Goal: Information Seeking & Learning: Check status

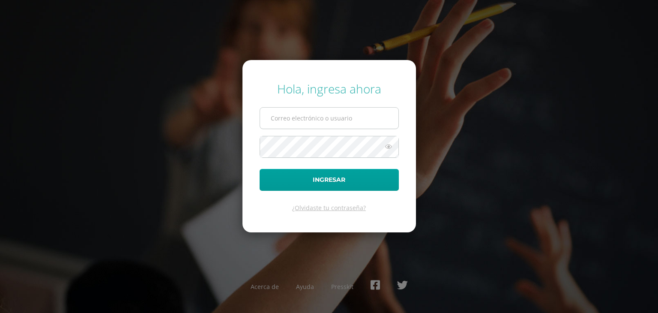
click at [277, 116] on input "text" at bounding box center [329, 117] width 138 height 21
type input "s.aguilar.2bdb@gmail.com"
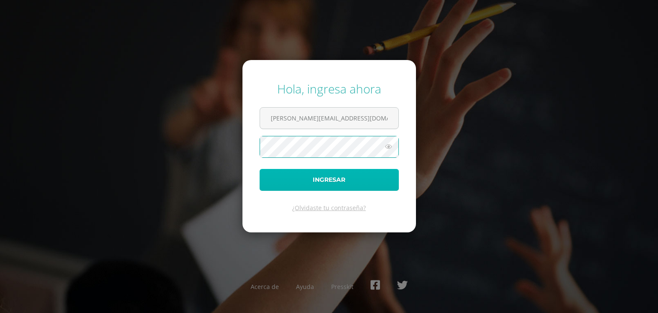
click at [332, 174] on button "Ingresar" at bounding box center [328, 180] width 139 height 22
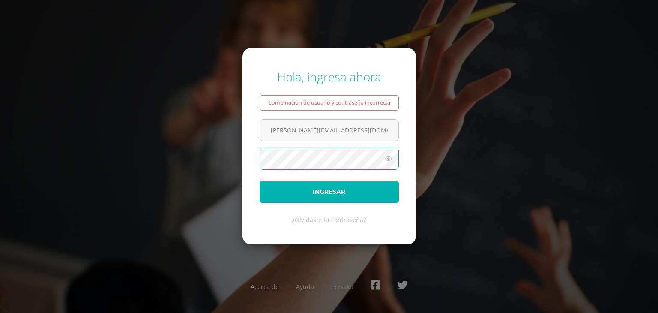
click at [336, 191] on button "Ingresar" at bounding box center [328, 192] width 139 height 22
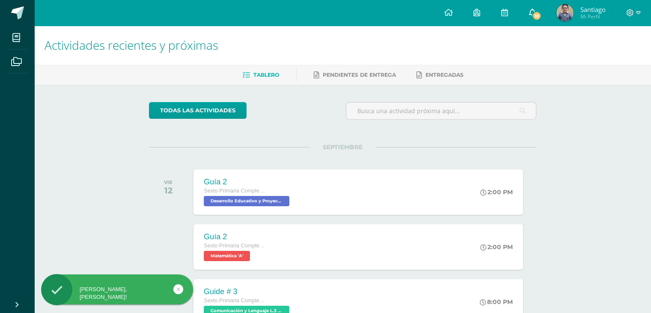
click at [532, 11] on icon at bounding box center [532, 13] width 7 height 8
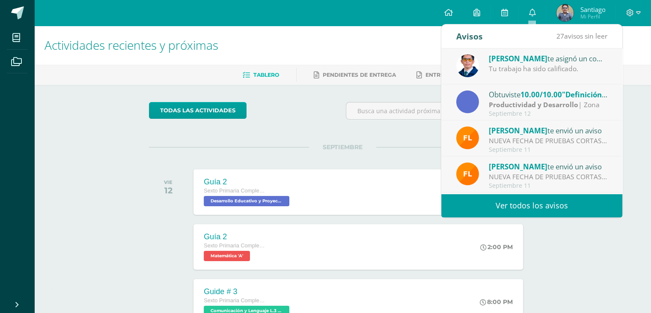
click at [536, 203] on link "Ver todos los avisos" at bounding box center [531, 206] width 181 height 24
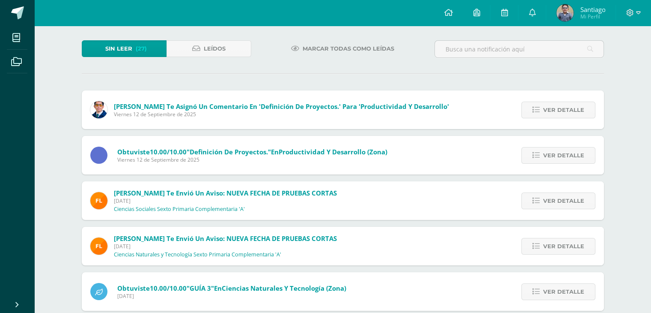
scroll to position [43, 0]
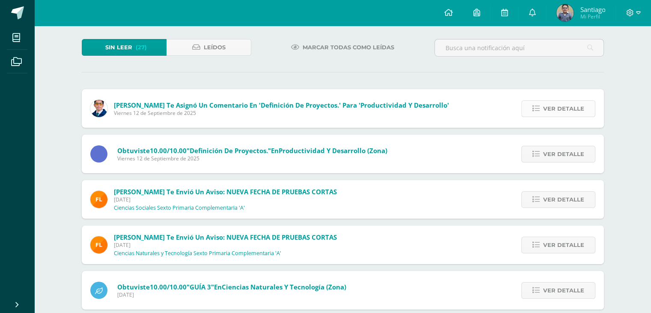
click at [565, 106] on span "Ver detalle" at bounding box center [563, 109] width 41 height 16
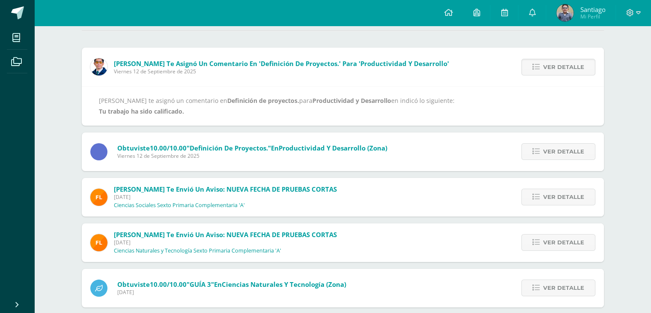
scroll to position [86, 0]
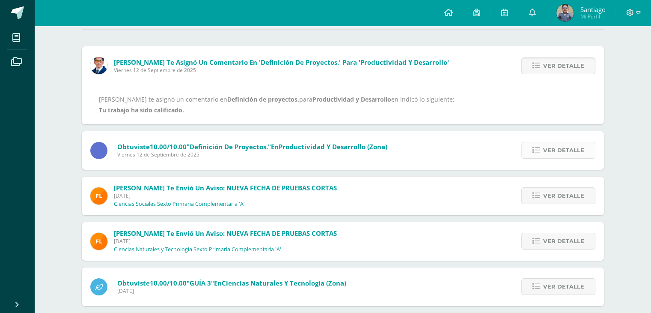
click at [566, 148] on span "Ver detalle" at bounding box center [563, 150] width 41 height 16
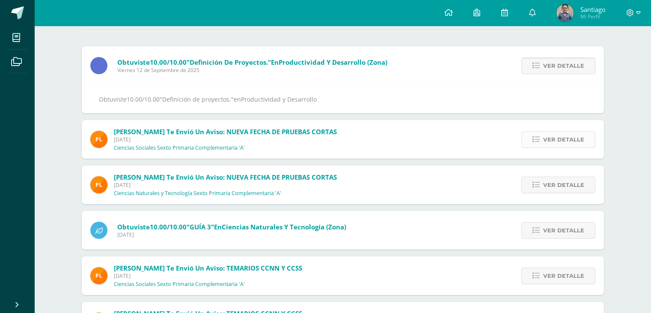
click at [562, 141] on span "Ver detalle" at bounding box center [563, 139] width 41 height 16
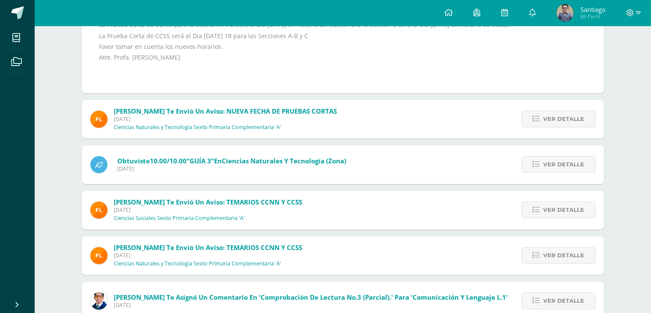
scroll to position [171, 0]
click at [560, 126] on span "Ver detalle" at bounding box center [563, 118] width 41 height 16
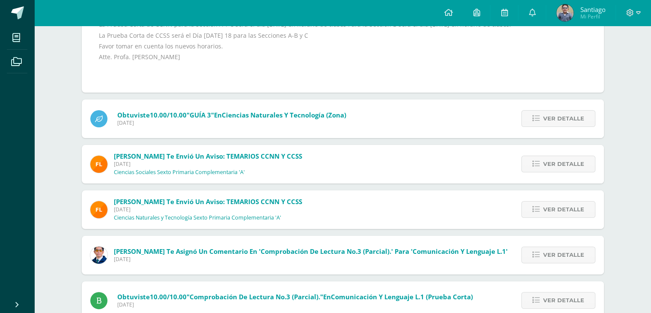
scroll to position [133, 0]
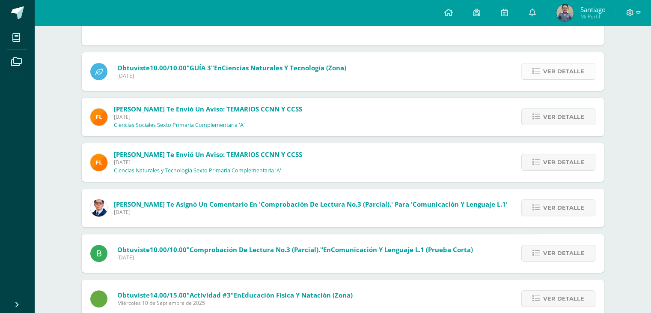
click at [560, 77] on span "Ver detalle" at bounding box center [563, 71] width 41 height 16
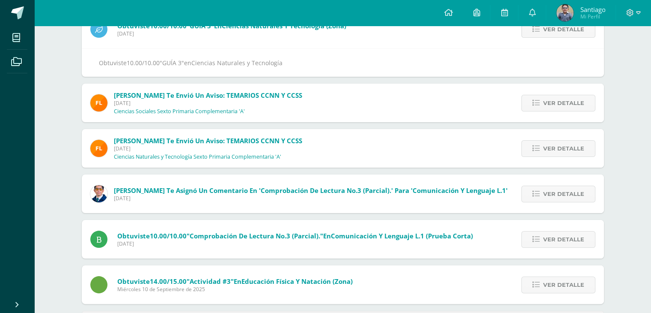
scroll to position [61, 0]
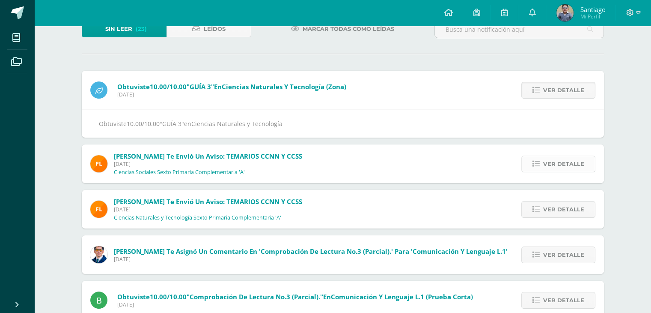
click at [565, 166] on span "Ver detalle" at bounding box center [563, 164] width 41 height 16
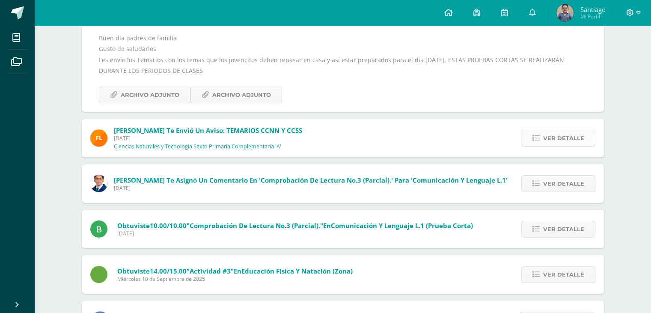
click at [558, 135] on span "Ver detalle" at bounding box center [563, 138] width 41 height 16
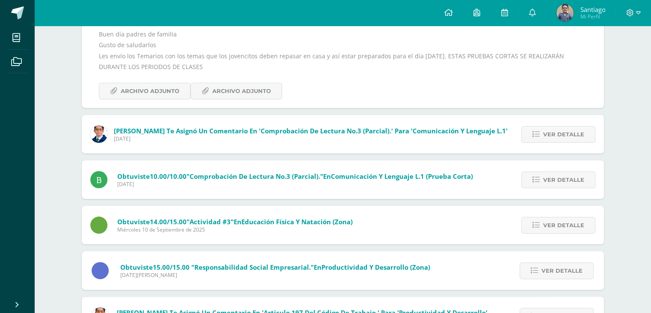
scroll to position [151, 0]
click at [558, 135] on span "Ver detalle" at bounding box center [563, 134] width 41 height 16
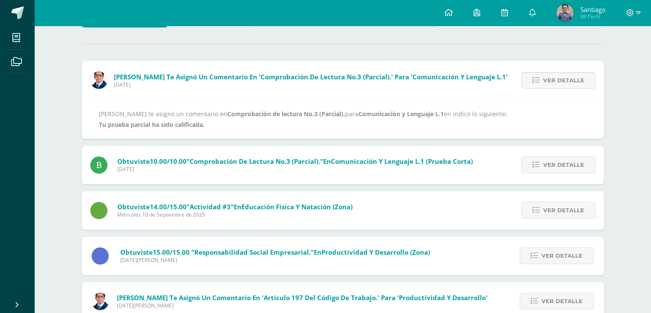
scroll to position [70, 0]
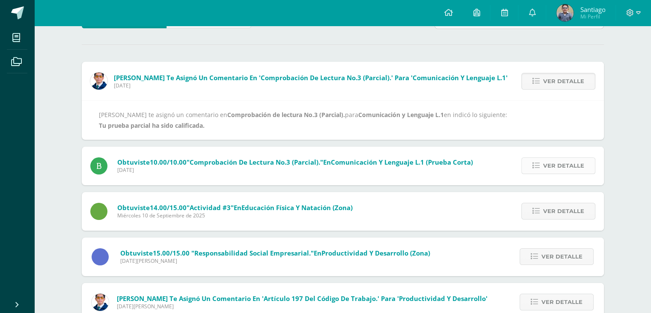
click at [560, 166] on span "Ver detalle" at bounding box center [563, 166] width 41 height 16
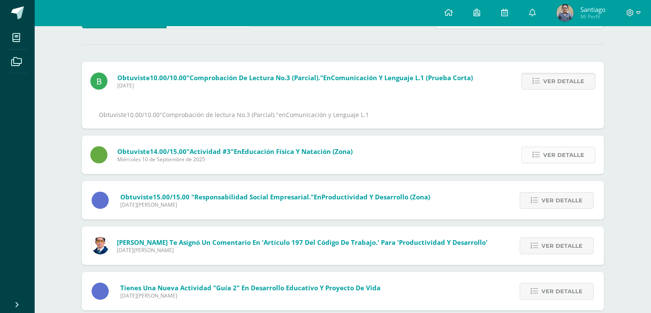
click at [569, 155] on span "Ver detalle" at bounding box center [563, 155] width 41 height 16
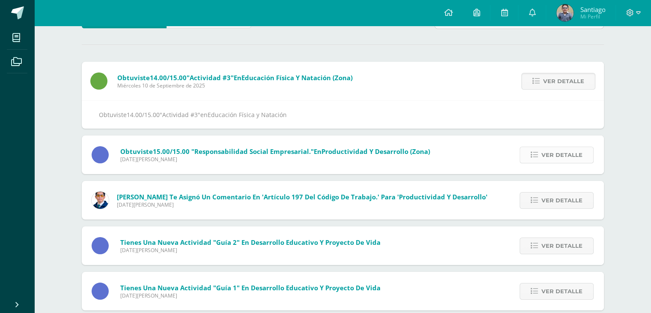
click at [566, 155] on span "Ver detalle" at bounding box center [562, 155] width 41 height 16
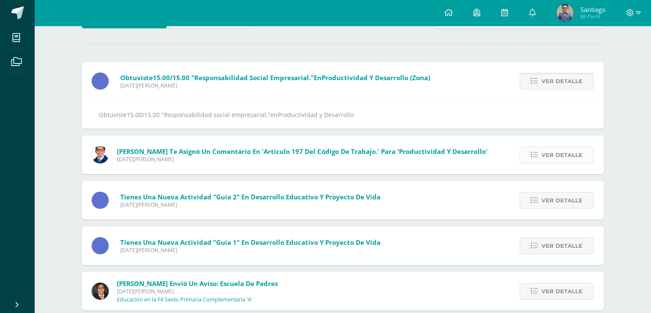
click at [564, 157] on span "Ver detalle" at bounding box center [562, 155] width 41 height 16
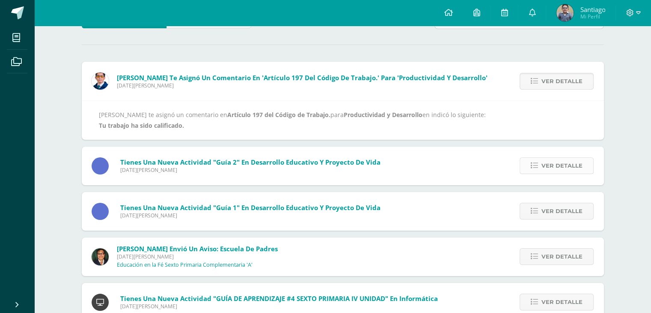
click at [567, 165] on span "Ver detalle" at bounding box center [562, 166] width 41 height 16
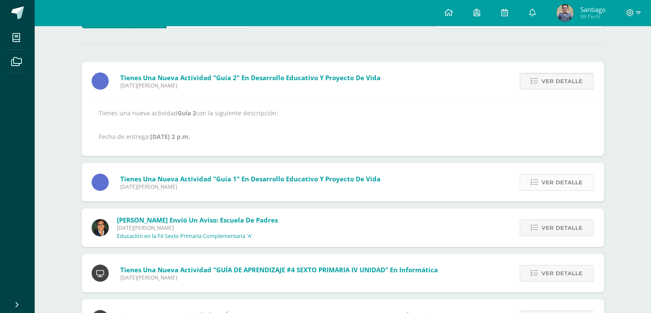
click at [558, 180] on span "Ver detalle" at bounding box center [562, 182] width 41 height 16
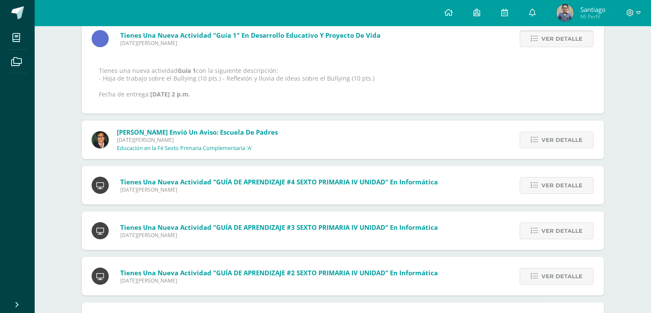
scroll to position [113, 0]
click at [553, 137] on span "Ver detalle" at bounding box center [562, 139] width 41 height 16
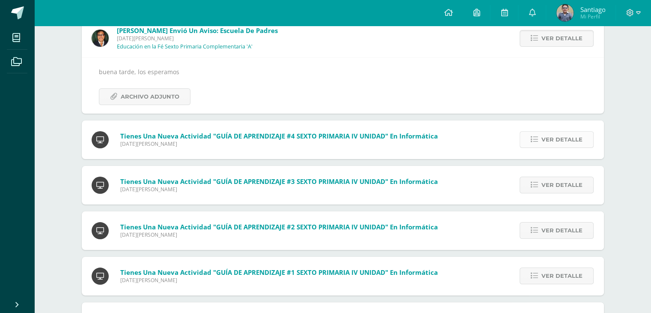
click at [568, 137] on span "Ver detalle" at bounding box center [562, 139] width 41 height 16
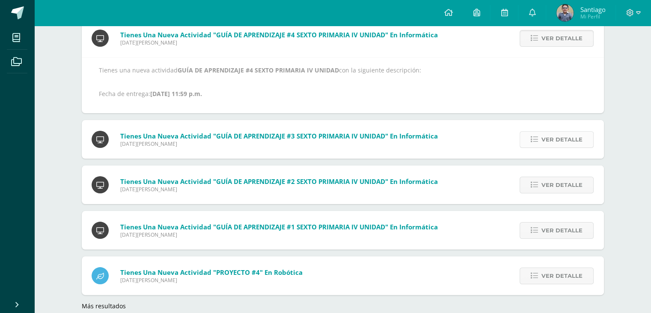
click at [562, 139] on span "Ver detalle" at bounding box center [562, 139] width 41 height 16
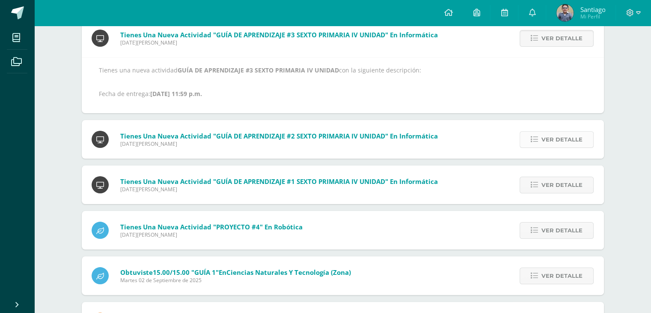
click at [569, 140] on span "Ver detalle" at bounding box center [562, 139] width 41 height 16
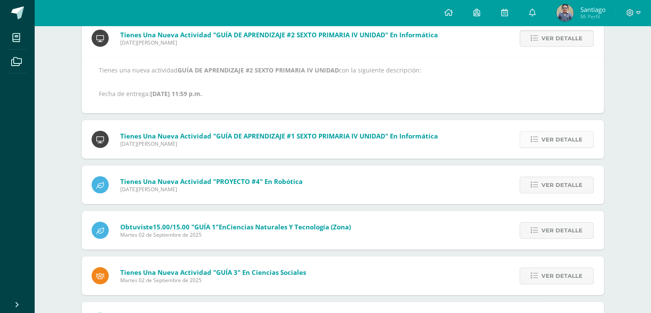
click at [569, 134] on span "Ver detalle" at bounding box center [562, 139] width 41 height 16
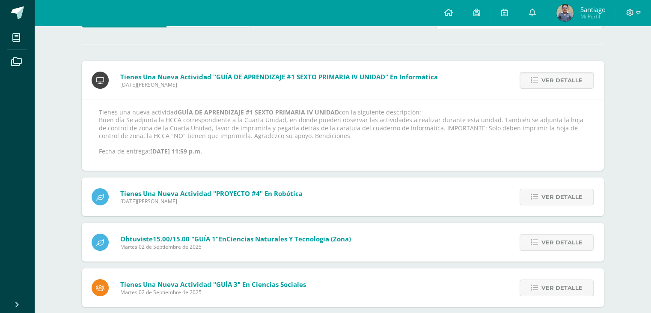
scroll to position [70, 0]
click at [267, 116] on strong "GUÍA DE APRENDIZAJE #1 SEXTO PRIMARIA IV UNIDAD" at bounding box center [258, 113] width 161 height 8
click at [346, 115] on p "Tienes una nueva actividad GUÍA DE APRENDIZAJE #1 SEXTO PRIMARIA IV UNIDAD con …" at bounding box center [343, 132] width 488 height 47
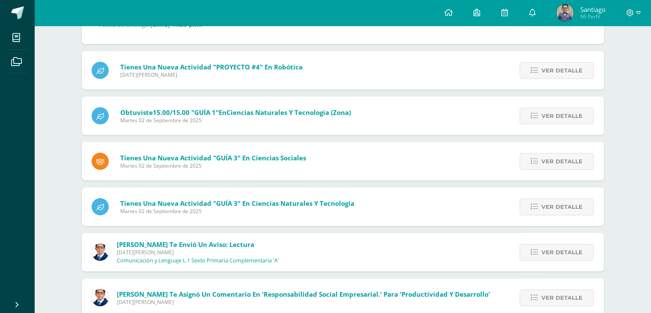
scroll to position [199, 0]
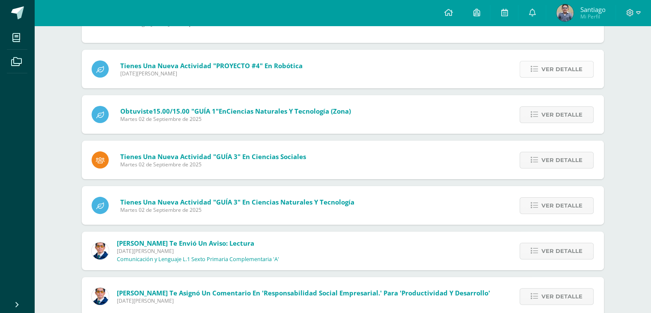
click at [558, 65] on span "Ver detalle" at bounding box center [562, 69] width 41 height 16
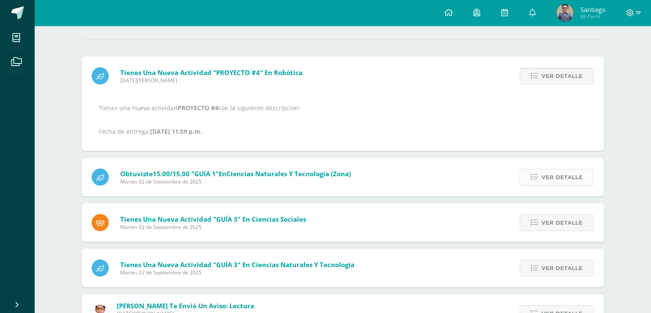
scroll to position [74, 0]
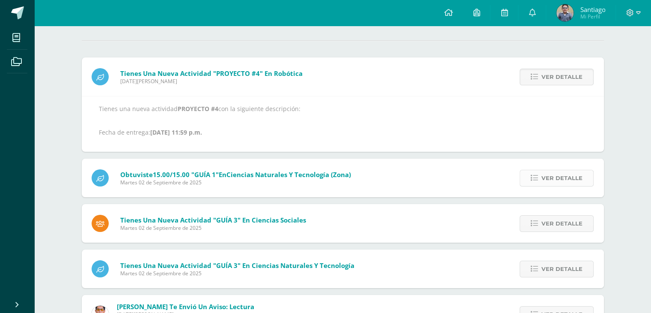
click at [562, 175] on span "Ver detalle" at bounding box center [562, 178] width 41 height 16
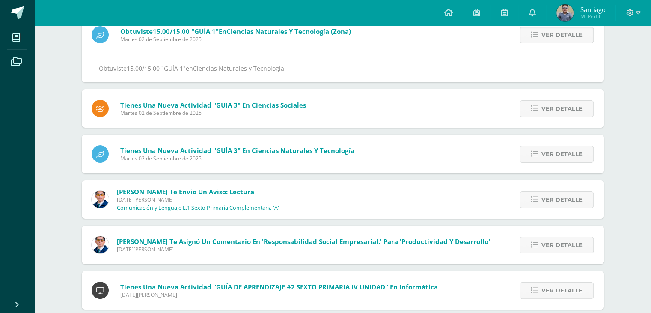
scroll to position [117, 0]
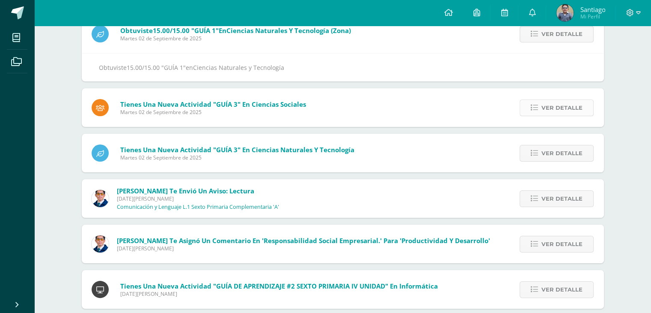
click at [563, 105] on span "Ver detalle" at bounding box center [562, 108] width 41 height 16
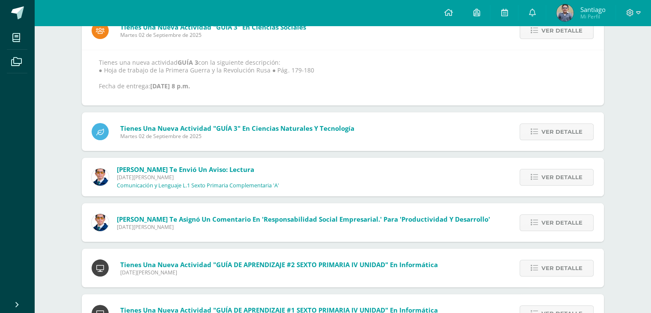
scroll to position [122, 0]
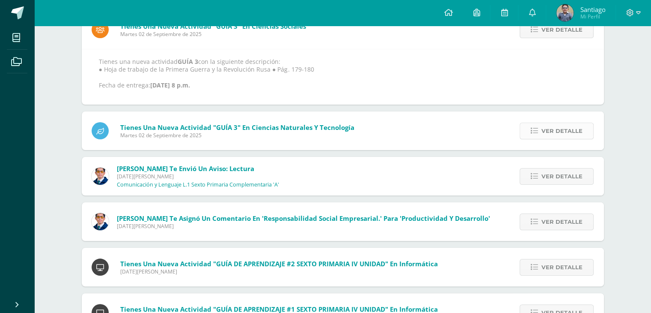
click at [552, 124] on span "Ver detalle" at bounding box center [562, 131] width 41 height 16
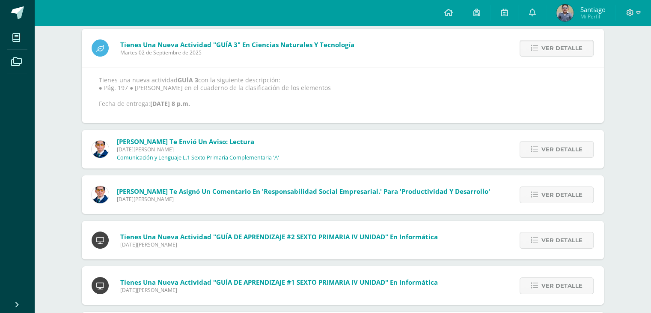
scroll to position [126, 0]
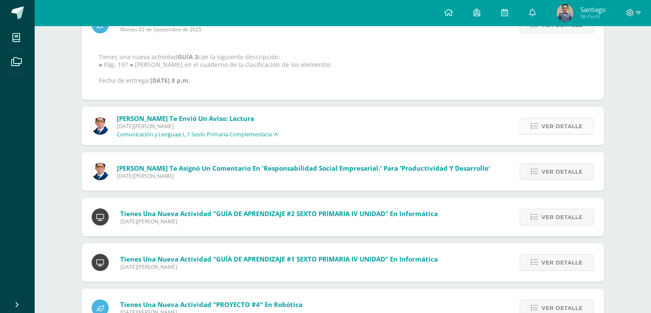
click at [548, 125] on span "Ver detalle" at bounding box center [562, 126] width 41 height 16
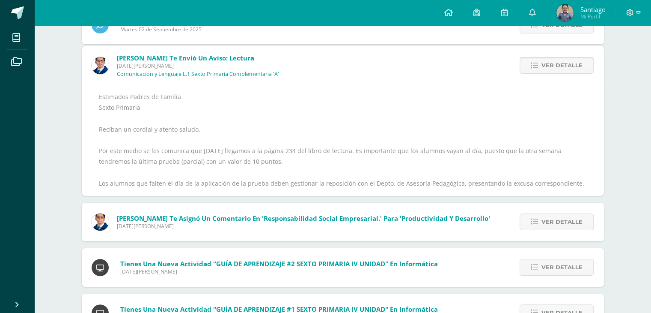
scroll to position [88, 0]
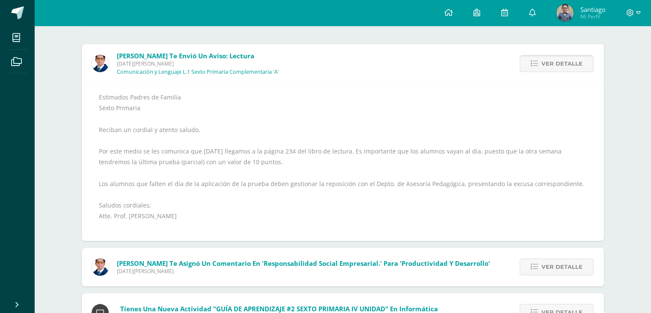
drag, startPoint x: 572, startPoint y: 66, endPoint x: 568, endPoint y: 63, distance: 4.8
click at [572, 66] on span "Ver detalle" at bounding box center [562, 64] width 41 height 16
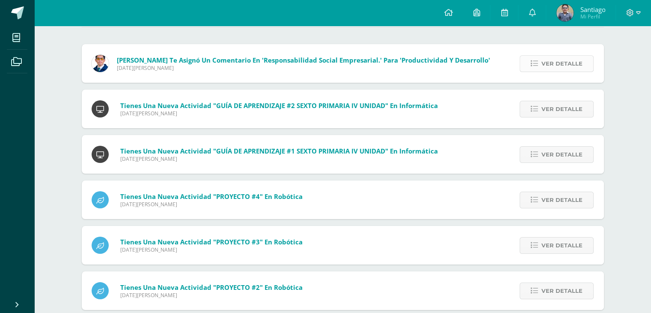
click at [567, 67] on span "Ver detalle" at bounding box center [562, 64] width 41 height 16
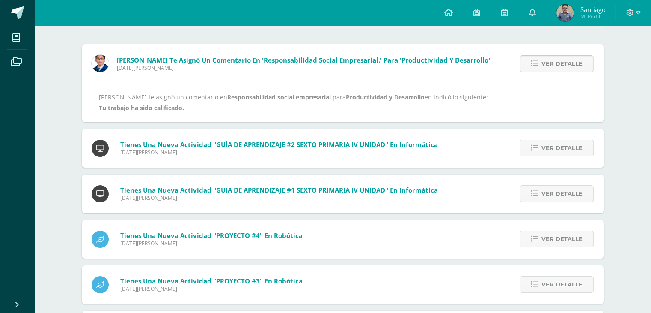
click at [567, 67] on span "Ver detalle" at bounding box center [562, 64] width 41 height 16
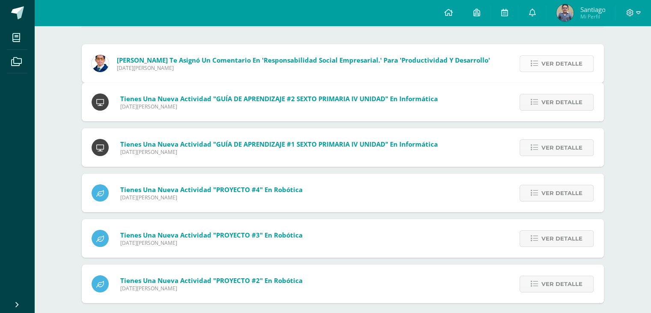
scroll to position [57, 0]
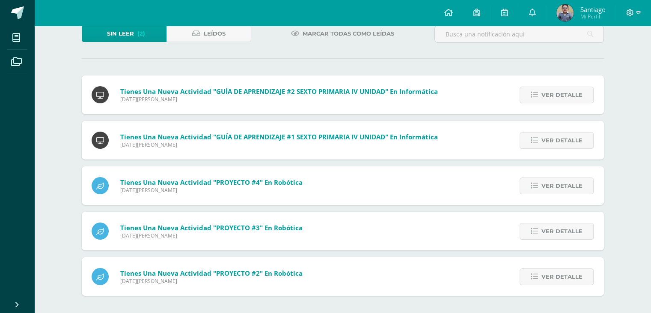
click at [134, 33] on link "Sin leer (2)" at bounding box center [124, 33] width 85 height 17
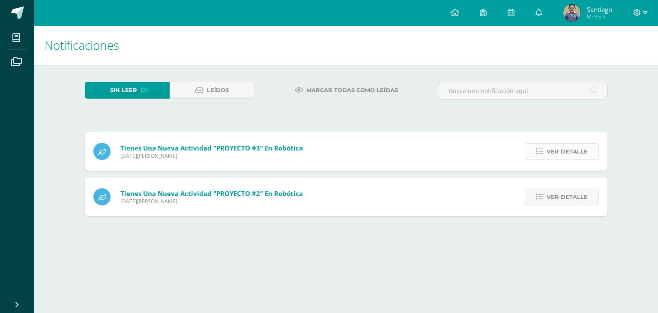
click at [554, 148] on span "Ver detalle" at bounding box center [566, 151] width 41 height 16
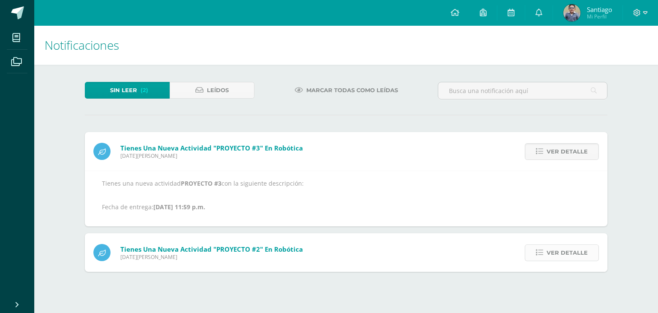
click at [566, 251] on span "Ver detalle" at bounding box center [566, 252] width 41 height 16
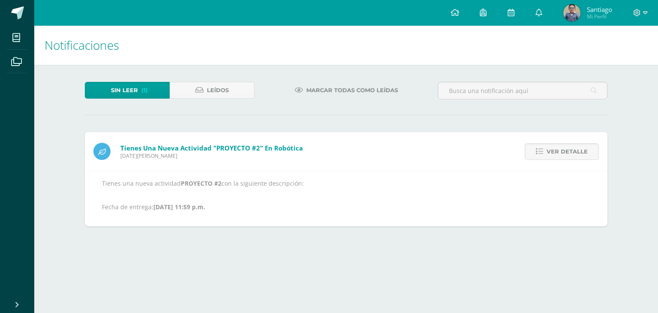
click at [593, 16] on span "Mi Perfil" at bounding box center [599, 16] width 25 height 7
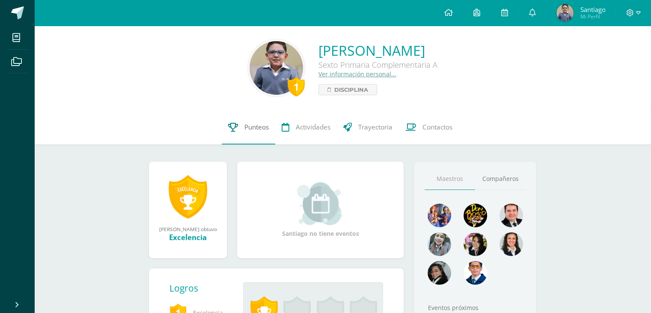
click at [252, 126] on span "Punteos" at bounding box center [256, 126] width 24 height 9
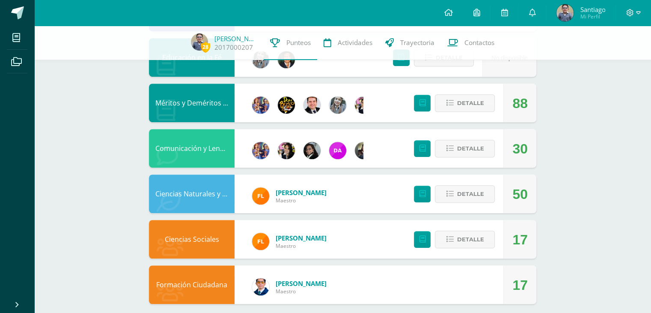
scroll to position [513, 0]
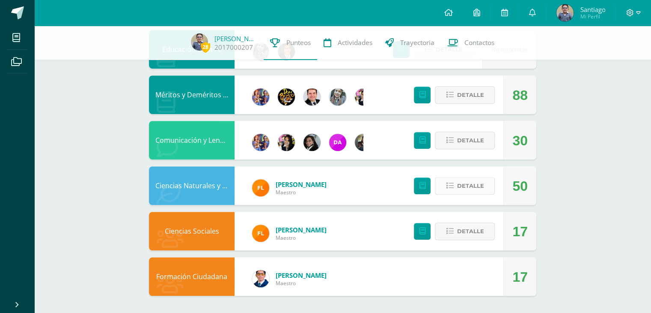
click at [478, 182] on span "Detalle" at bounding box center [470, 186] width 27 height 16
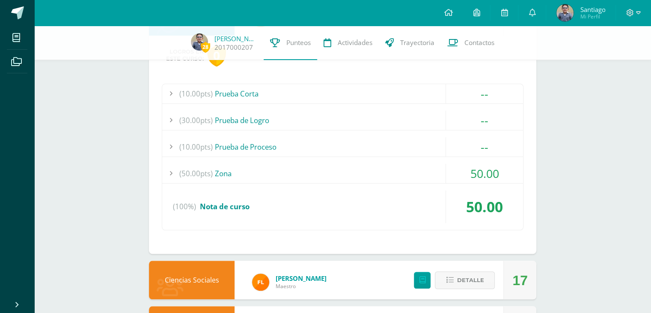
scroll to position [684, 0]
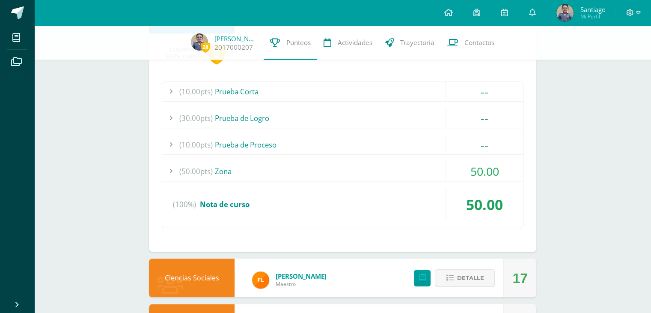
click at [418, 176] on div "(50.00pts) Zona" at bounding box center [342, 170] width 361 height 19
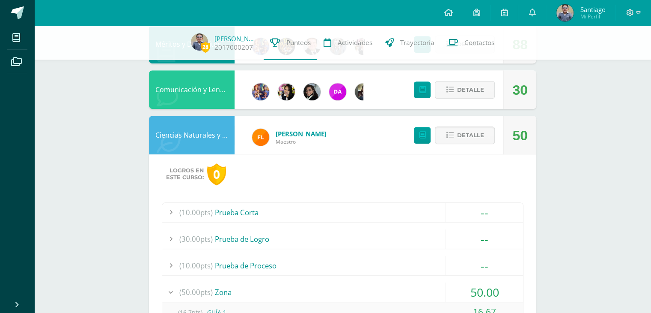
scroll to position [556, 0]
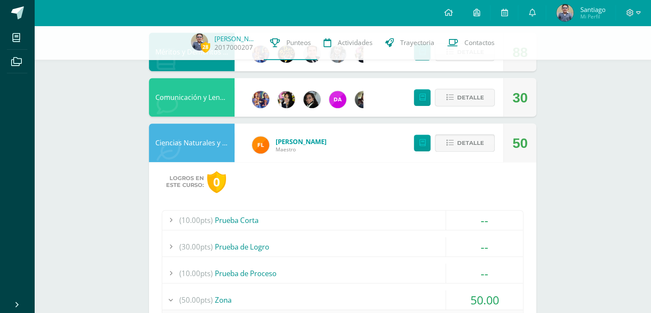
click at [456, 147] on button "Detalle" at bounding box center [465, 143] width 60 height 18
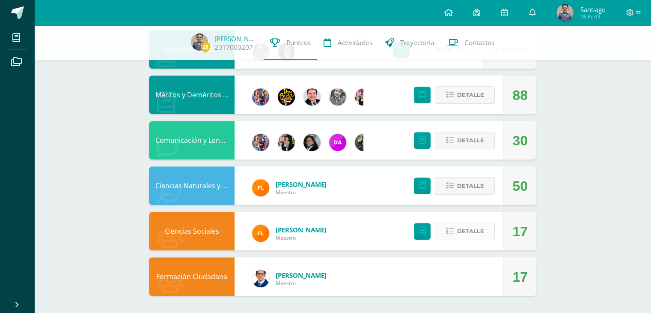
click at [462, 236] on span "Detalle" at bounding box center [470, 231] width 27 height 16
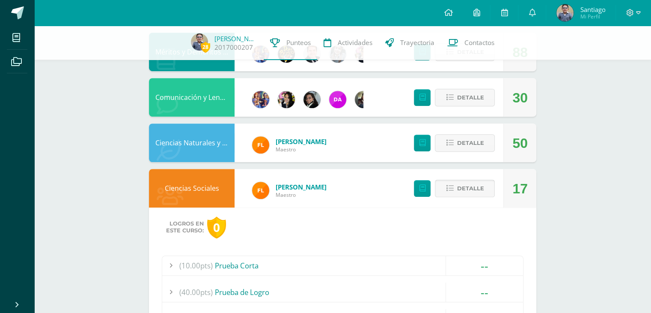
click at [468, 191] on span "Detalle" at bounding box center [470, 188] width 27 height 16
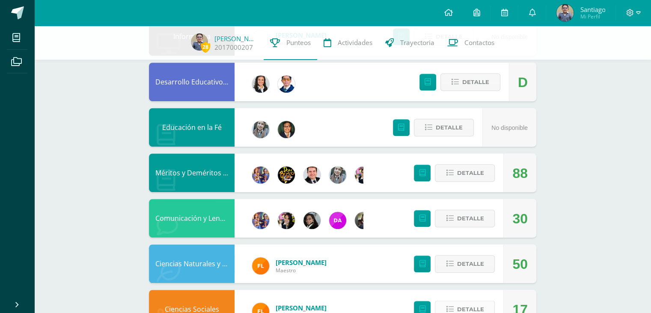
scroll to position [427, 0]
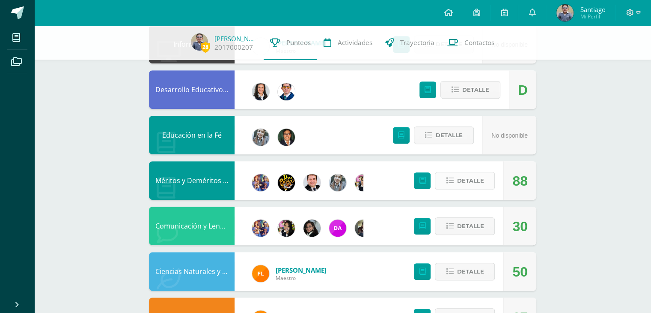
click at [462, 177] on span "Detalle" at bounding box center [470, 181] width 27 height 16
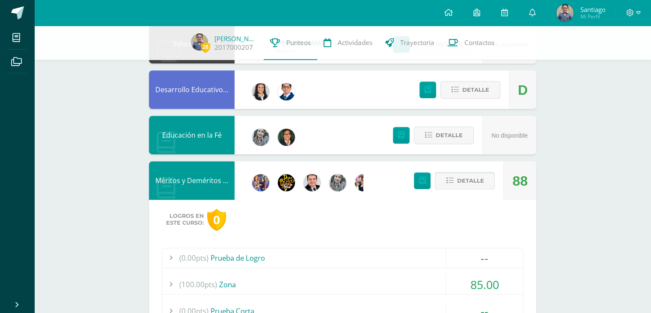
click at [462, 177] on span "Detalle" at bounding box center [470, 181] width 27 height 16
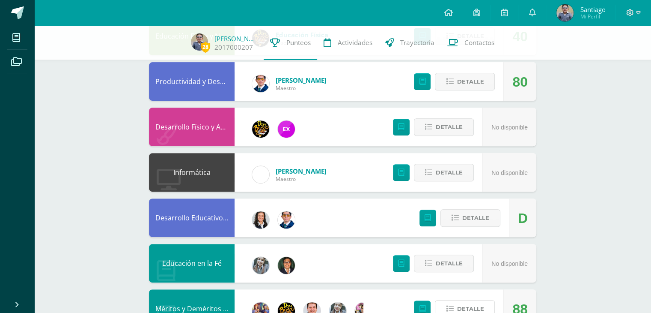
scroll to position [299, 0]
click at [468, 214] on span "Detalle" at bounding box center [475, 218] width 27 height 16
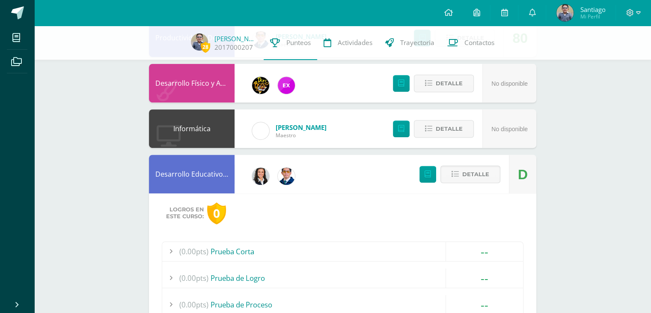
scroll to position [342, 0]
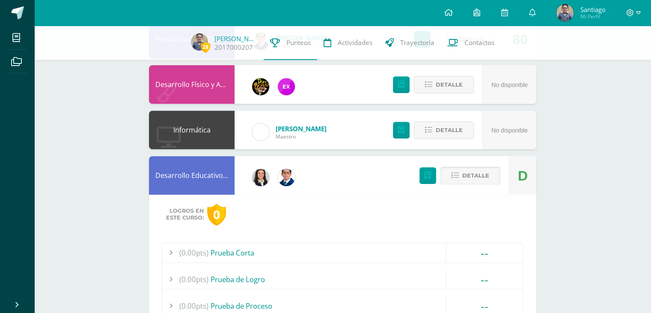
click at [468, 177] on span "Detalle" at bounding box center [475, 175] width 27 height 16
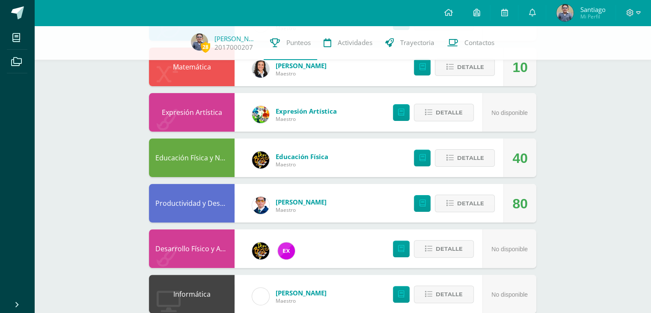
scroll to position [170, 0]
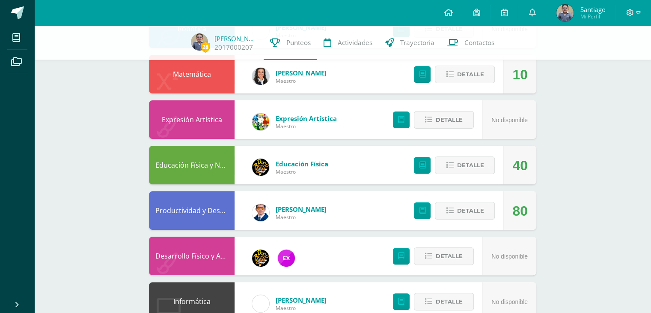
click at [469, 201] on div "Detalle" at bounding box center [452, 210] width 102 height 39
click at [467, 208] on span "Detalle" at bounding box center [470, 211] width 27 height 16
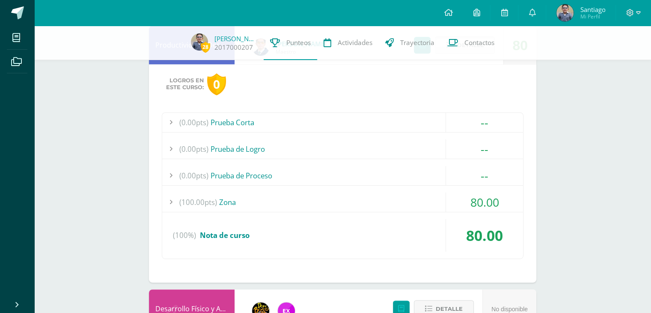
scroll to position [342, 0]
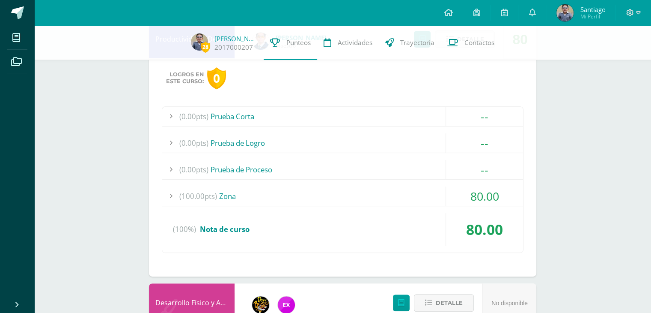
click at [425, 196] on div "(100.00pts) Zona" at bounding box center [342, 195] width 361 height 19
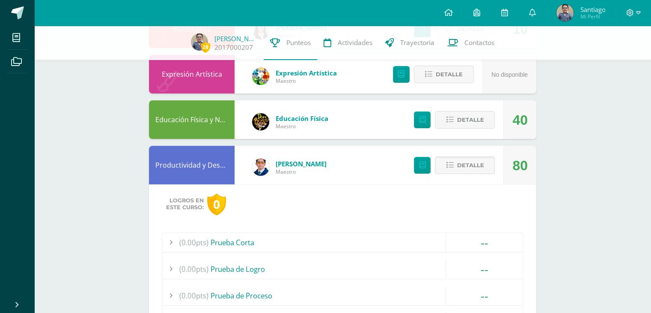
scroll to position [213, 0]
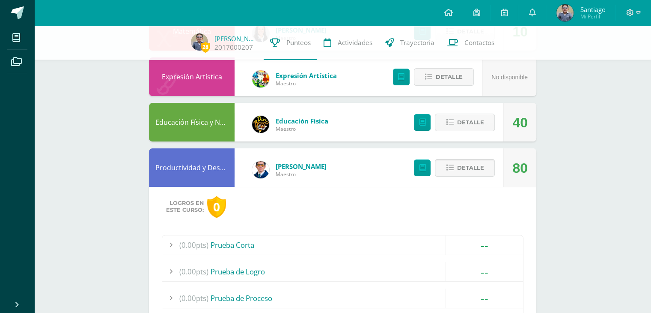
click at [463, 167] on span "Detalle" at bounding box center [470, 168] width 27 height 16
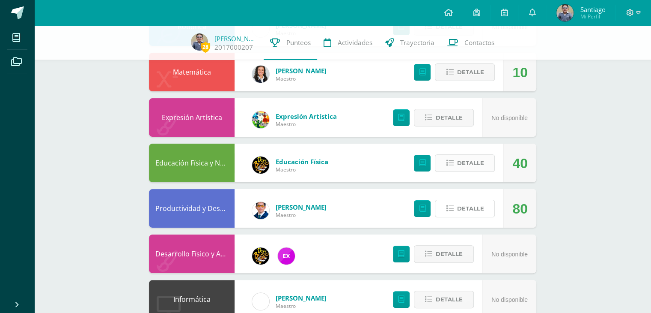
scroll to position [170, 0]
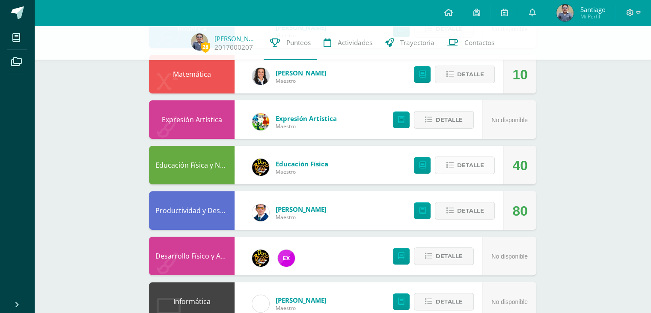
click at [460, 168] on span "Detalle" at bounding box center [470, 165] width 27 height 16
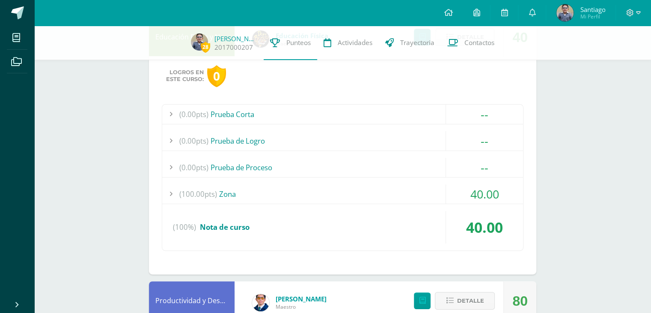
scroll to position [299, 0]
click at [406, 189] on div "(100.00pts) Zona" at bounding box center [342, 193] width 361 height 19
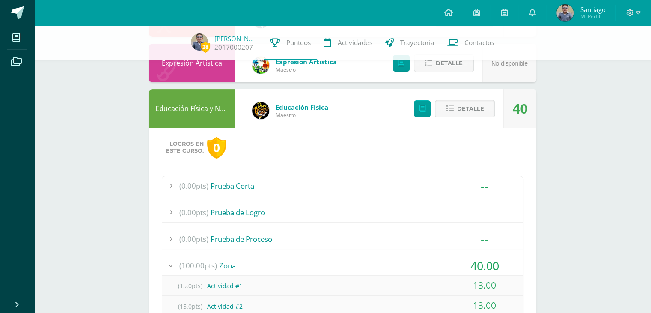
scroll to position [170, 0]
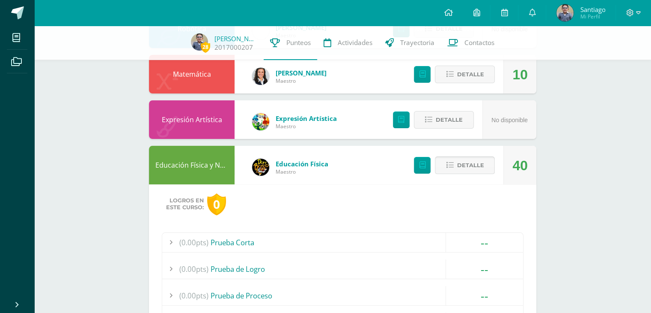
click at [466, 164] on span "Detalle" at bounding box center [470, 165] width 27 height 16
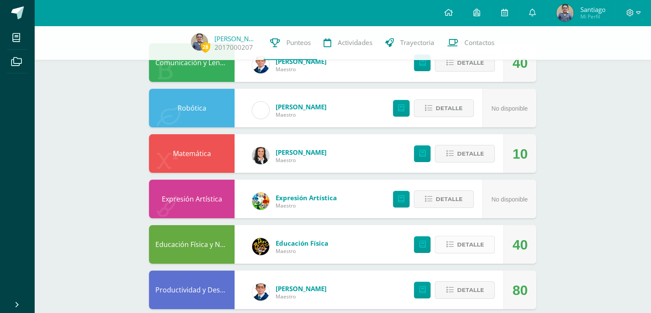
scroll to position [85, 0]
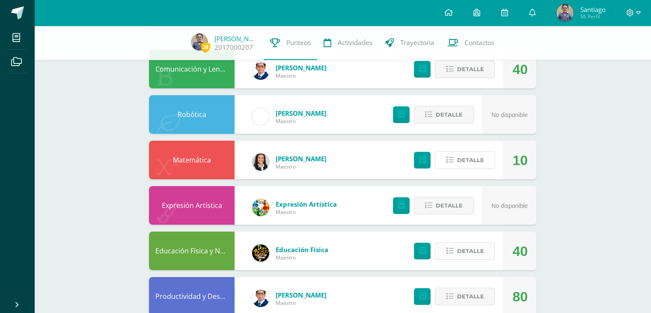
click at [461, 164] on span "Detalle" at bounding box center [470, 160] width 27 height 16
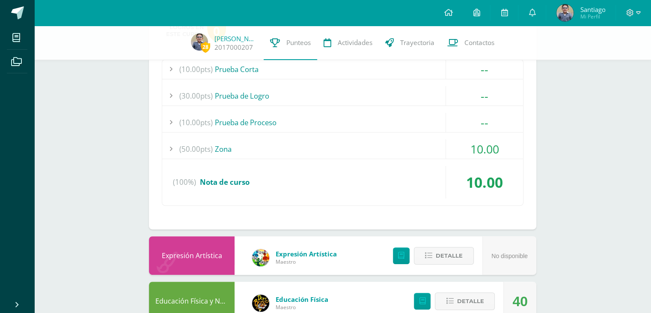
scroll to position [256, 0]
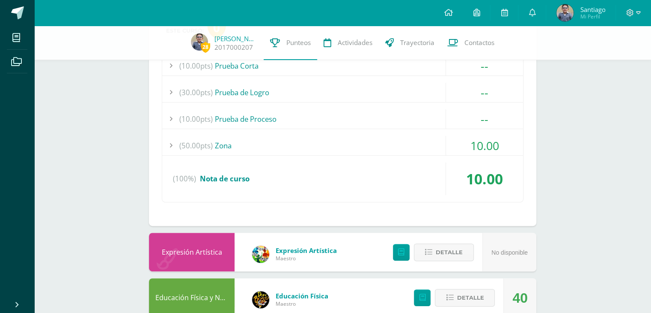
click at [425, 147] on div "(50.00pts) Zona" at bounding box center [342, 145] width 361 height 19
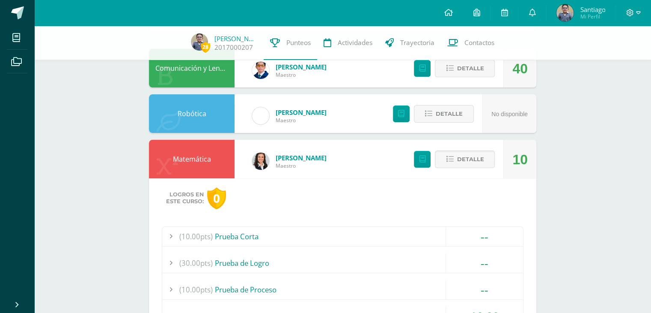
scroll to position [85, 0]
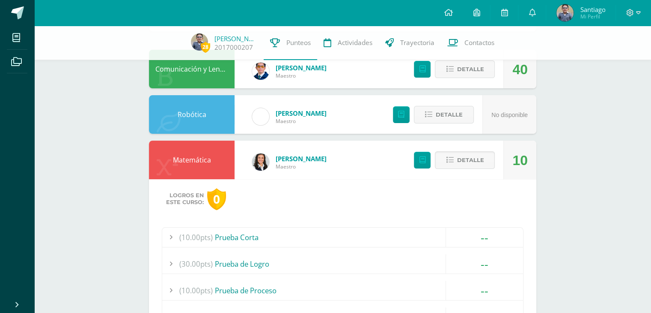
click at [440, 150] on div "Detalle" at bounding box center [452, 159] width 102 height 39
click at [460, 161] on span "Detalle" at bounding box center [470, 160] width 27 height 16
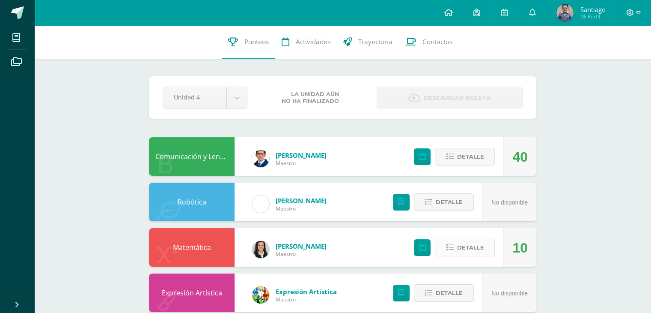
scroll to position [0, 0]
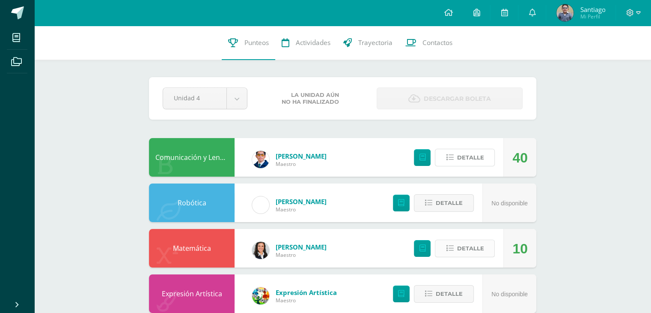
click at [460, 161] on span "Detalle" at bounding box center [470, 157] width 27 height 16
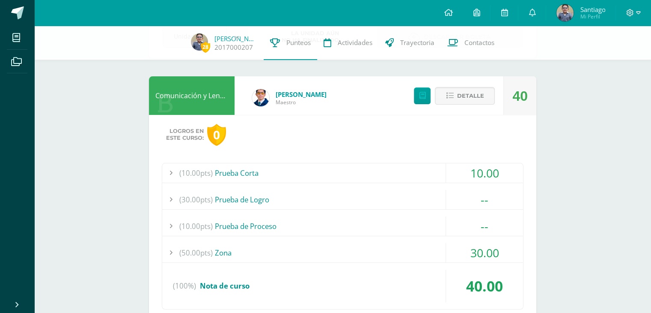
scroll to position [86, 0]
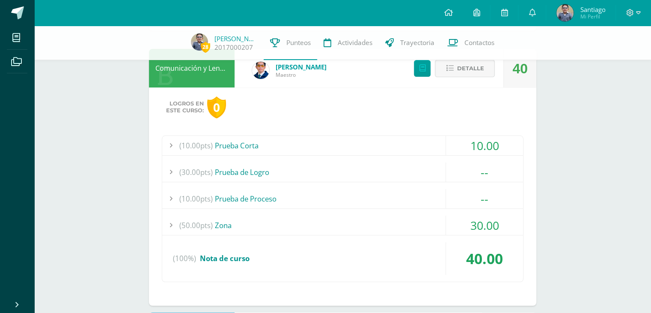
click at [423, 213] on div "(10.00pts) Prueba Corta 10.00 (10.0pts) Comprobación de lectura No.3 (Parcial).…" at bounding box center [343, 208] width 362 height 146
click at [417, 232] on div "(50.00pts) Zona" at bounding box center [342, 224] width 361 height 19
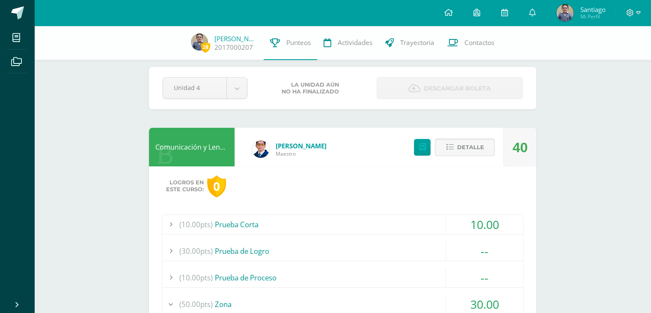
scroll to position [0, 0]
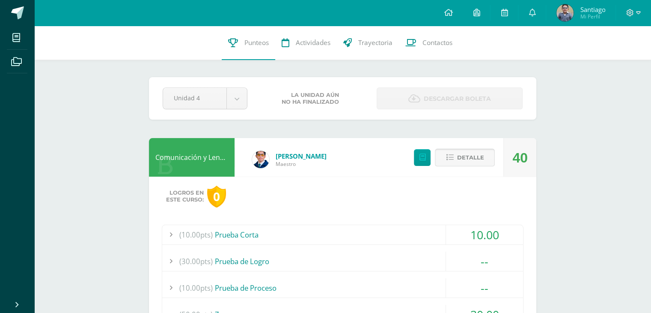
click at [459, 155] on span "Detalle" at bounding box center [470, 157] width 27 height 16
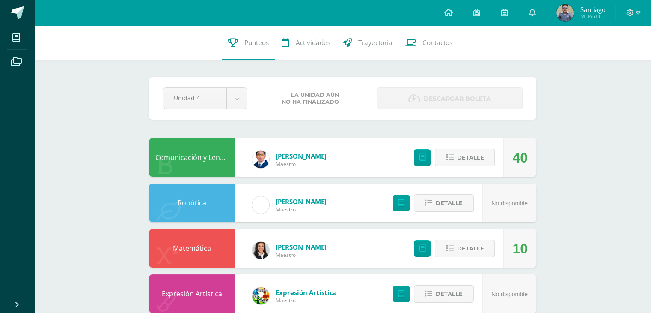
click at [588, 14] on span "Mi Perfil" at bounding box center [592, 16] width 25 height 7
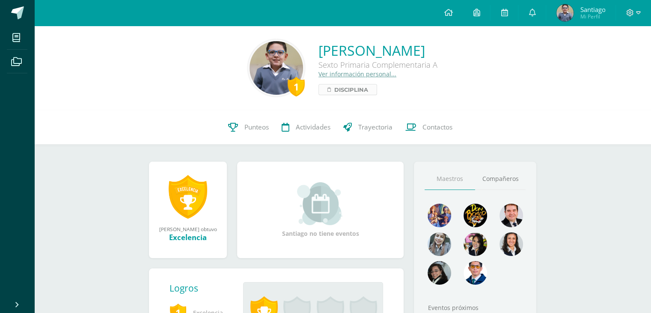
click at [334, 95] on span "Disciplina" at bounding box center [351, 89] width 34 height 10
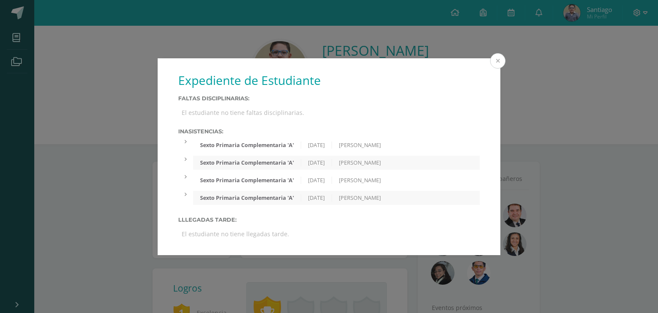
click at [500, 60] on button at bounding box center [497, 60] width 15 height 15
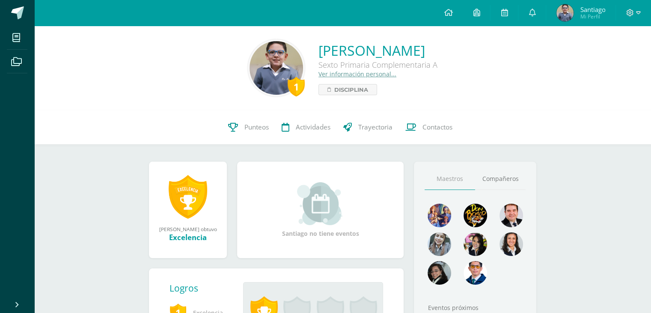
click at [625, 9] on div at bounding box center [633, 13] width 35 height 26
click at [635, 12] on span at bounding box center [633, 12] width 15 height 9
click at [597, 57] on span "Cerrar sesión" at bounding box center [611, 58] width 39 height 8
